Goal: Information Seeking & Learning: Learn about a topic

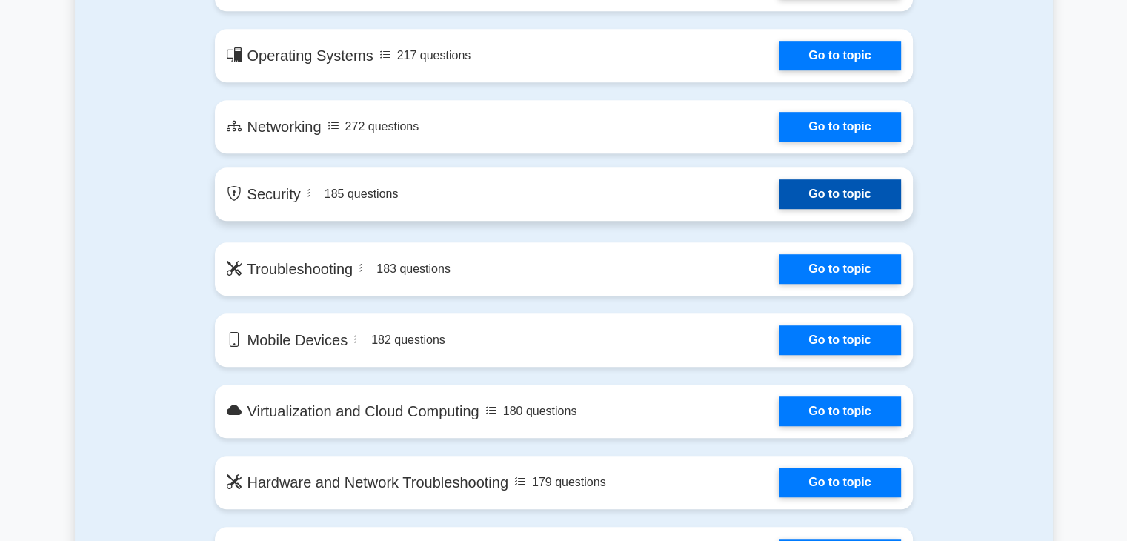
scroll to position [963, 0]
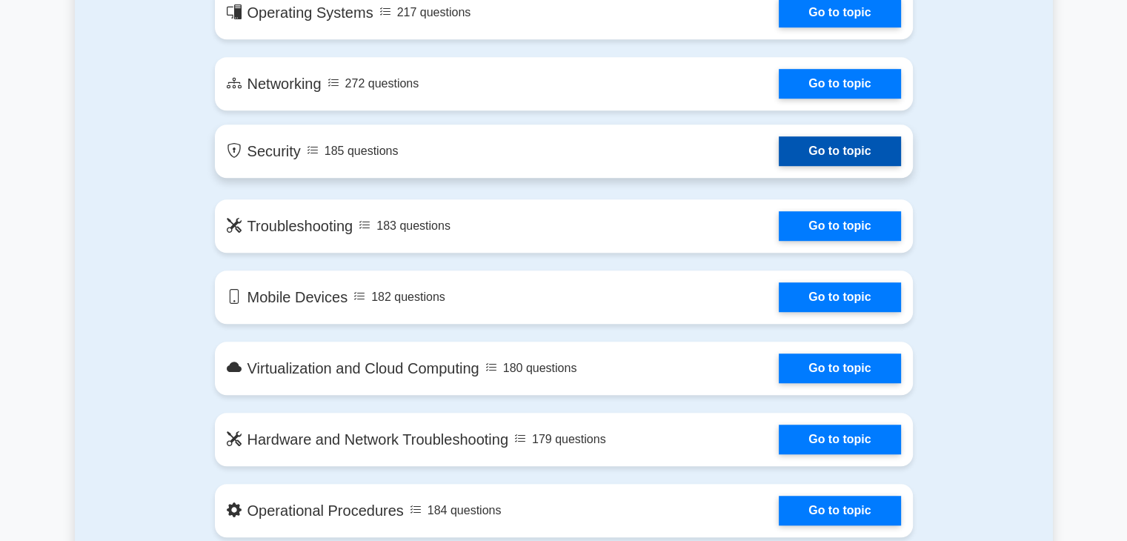
click at [824, 153] on link "Go to topic" at bounding box center [840, 151] width 122 height 30
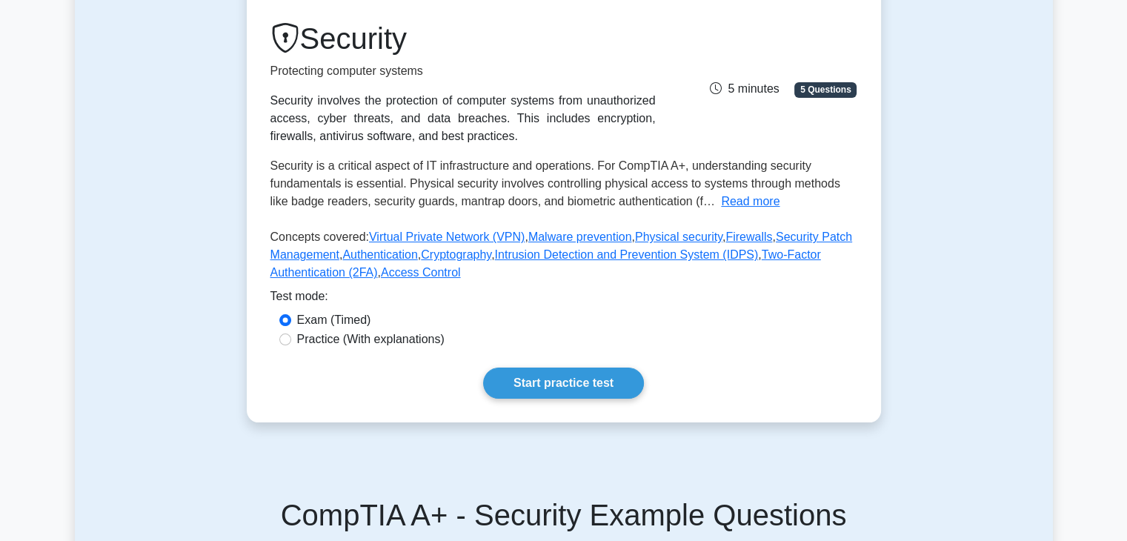
scroll to position [222, 0]
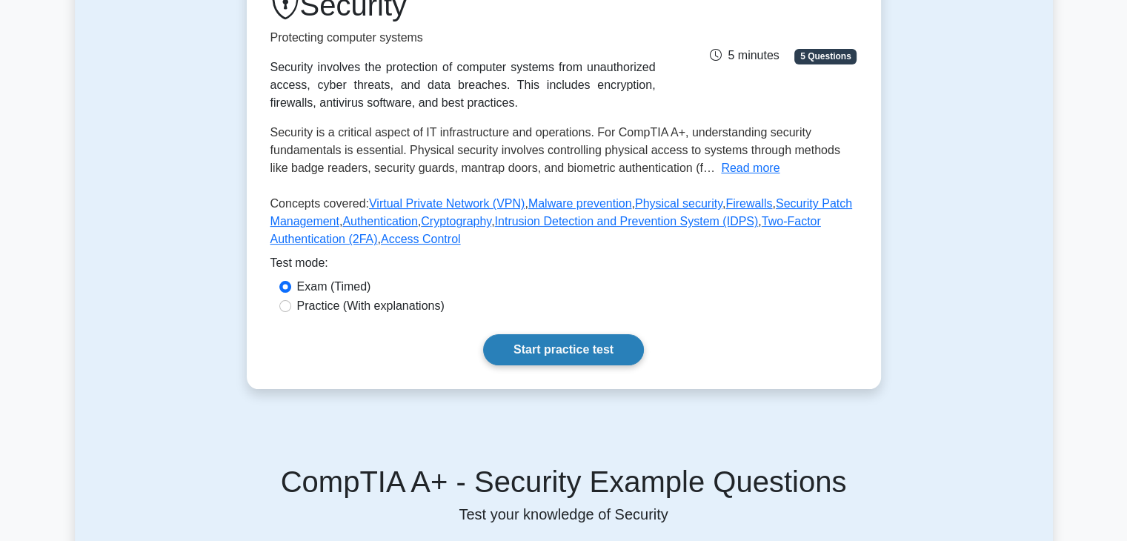
click at [557, 355] on link "Start practice test" at bounding box center [563, 349] width 161 height 31
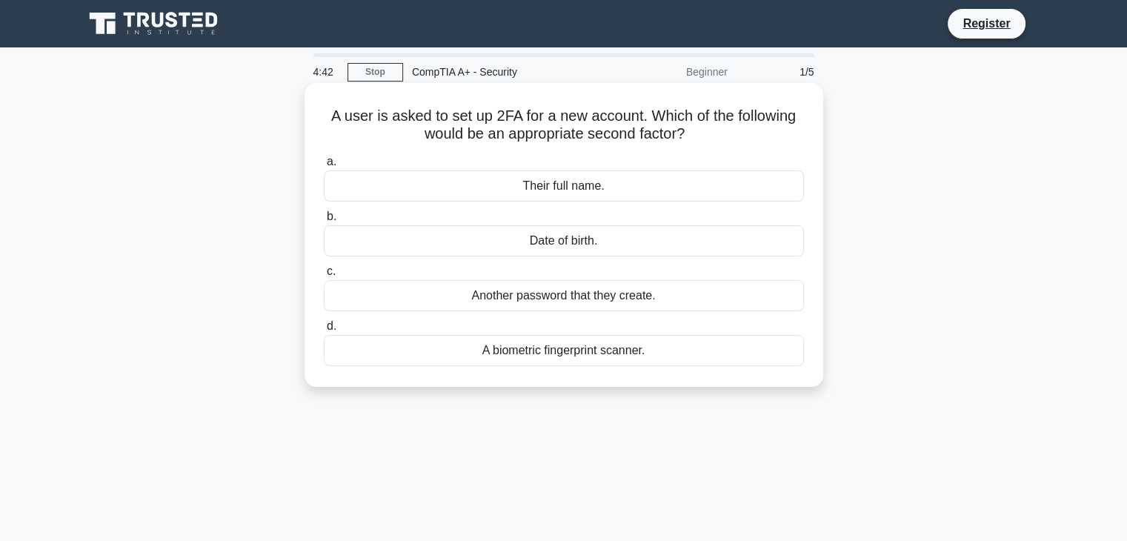
click at [617, 354] on div "A biometric fingerprint scanner." at bounding box center [564, 350] width 480 height 31
click at [324, 331] on input "d. A biometric fingerprint scanner." at bounding box center [324, 327] width 0 height 10
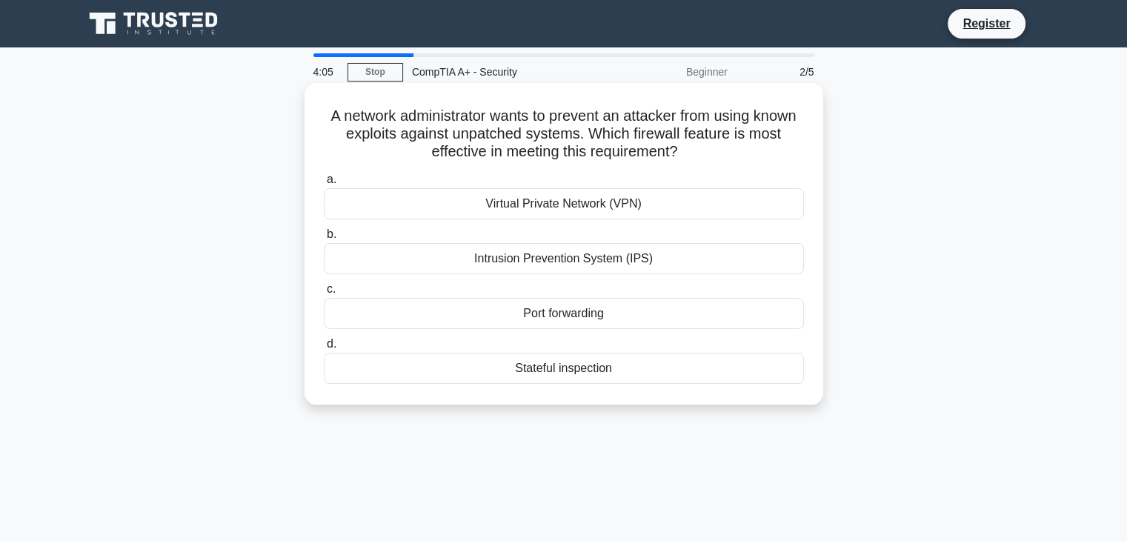
click at [643, 262] on div "Intrusion Prevention System (IPS)" at bounding box center [564, 258] width 480 height 31
click at [662, 259] on div "Intrusion Prevention System (IPS)" at bounding box center [564, 258] width 480 height 31
click at [324, 239] on input "b. Intrusion Prevention System (IPS)" at bounding box center [324, 235] width 0 height 10
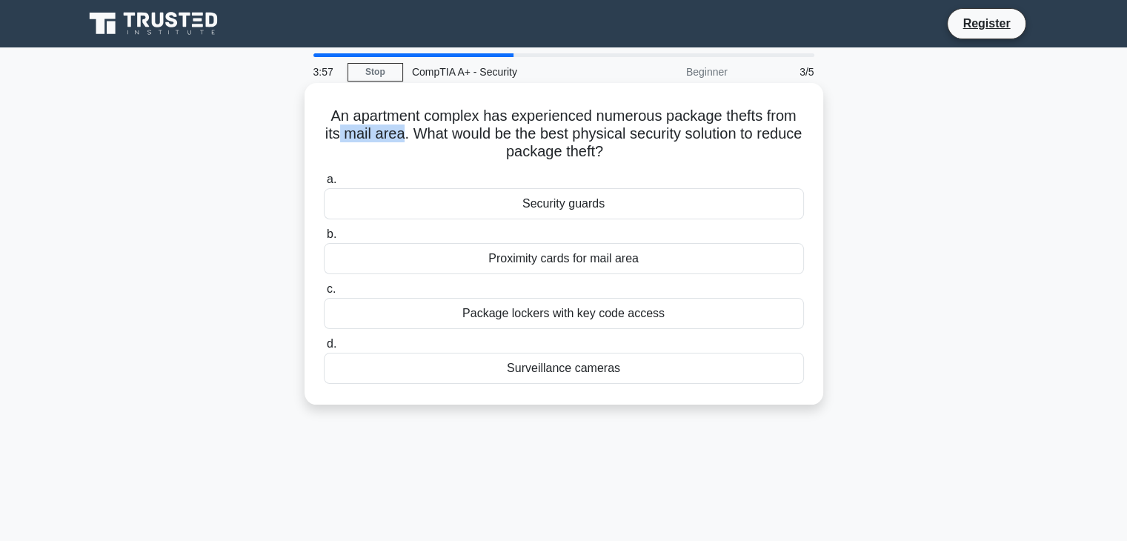
drag, startPoint x: 422, startPoint y: 133, endPoint x: 365, endPoint y: 142, distance: 58.5
click at [359, 140] on h5 "An apartment complex has experienced numerous package thefts from its mail area…" at bounding box center [563, 134] width 483 height 55
drag, startPoint x: 430, startPoint y: 133, endPoint x: 531, endPoint y: 135, distance: 101.5
click at [498, 132] on h5 "An apartment complex has experienced numerous package thefts from its mail area…" at bounding box center [563, 134] width 483 height 55
click at [719, 143] on h5 "An apartment complex has experienced numerous package thefts from its mail area…" at bounding box center [563, 134] width 483 height 55
